Goal: Find specific page/section: Find specific page/section

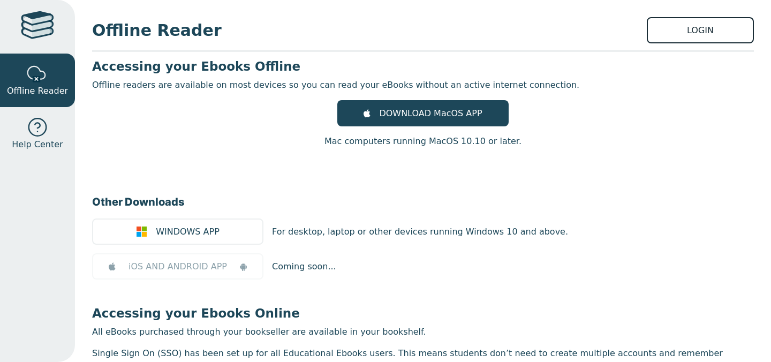
click at [699, 29] on link "LOGIN" at bounding box center [700, 30] width 107 height 26
click at [706, 28] on link "LOGIN" at bounding box center [700, 30] width 107 height 26
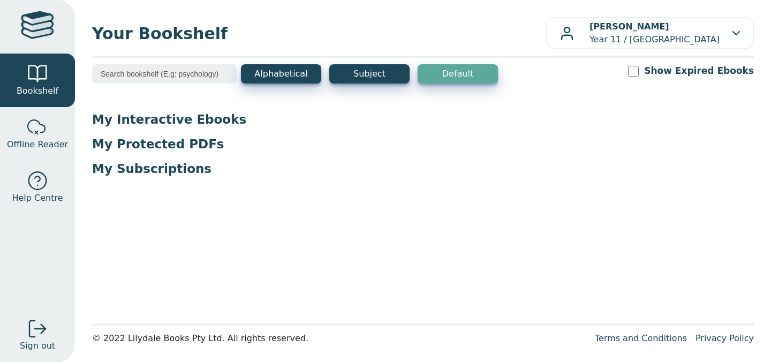
click at [134, 74] on input "search" at bounding box center [164, 73] width 145 height 19
click at [160, 115] on p "My Interactive Ebooks" at bounding box center [423, 119] width 662 height 16
